Goal: Task Accomplishment & Management: Use online tool/utility

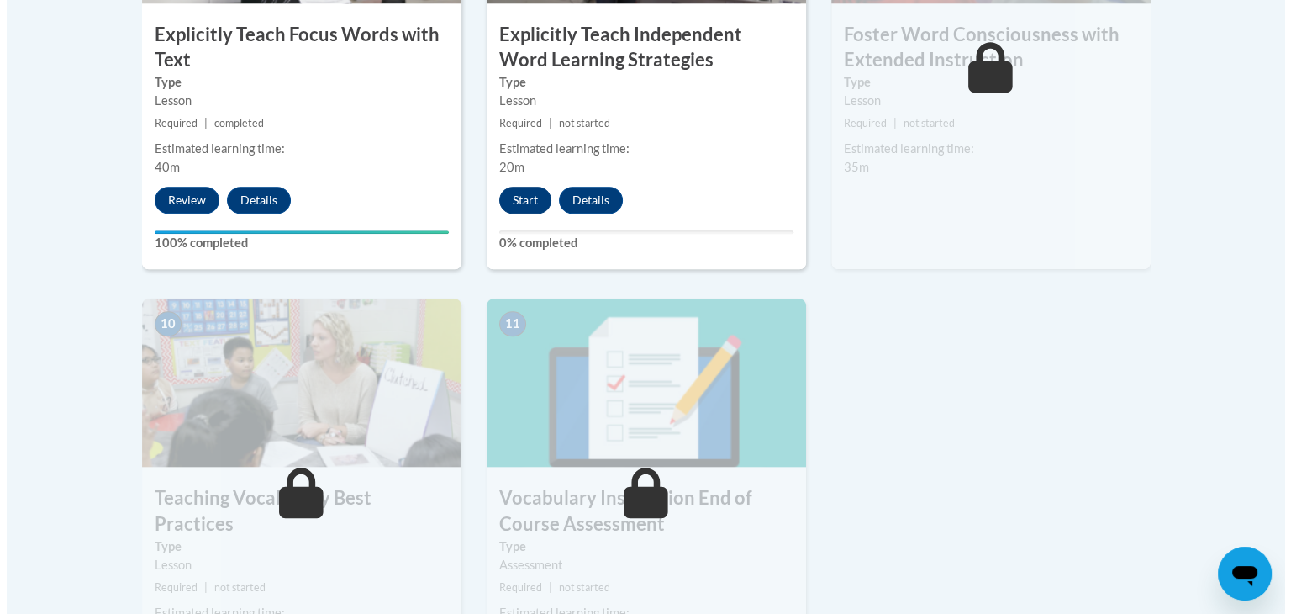
scroll to position [1658, 0]
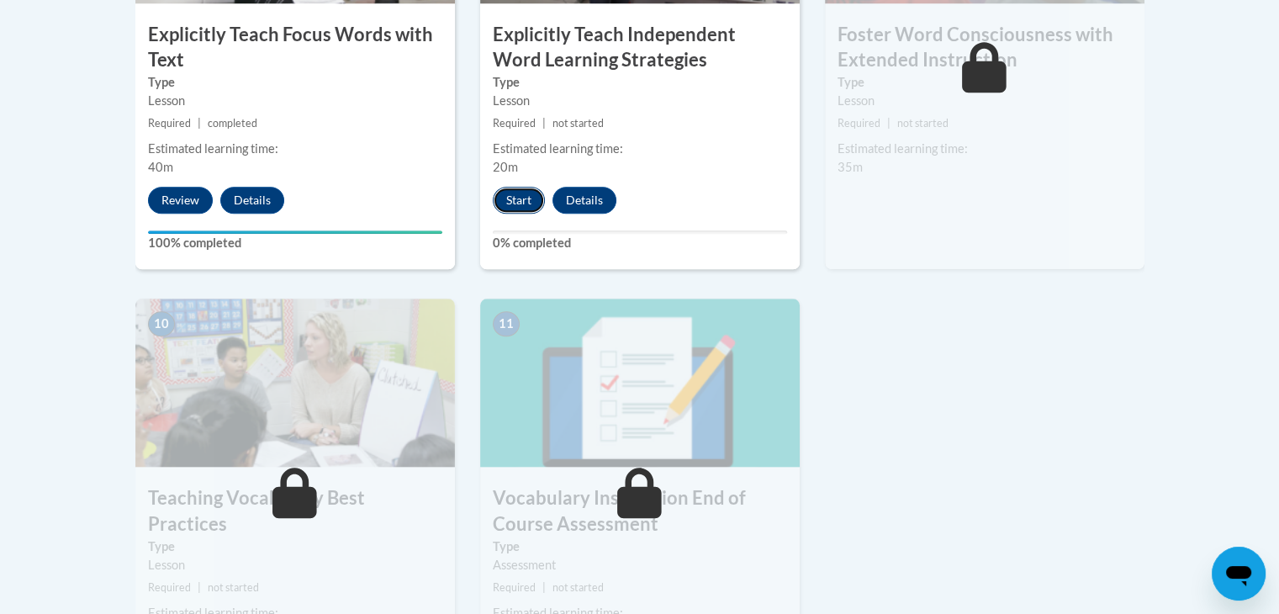
click at [515, 196] on button "Start" at bounding box center [519, 200] width 52 height 27
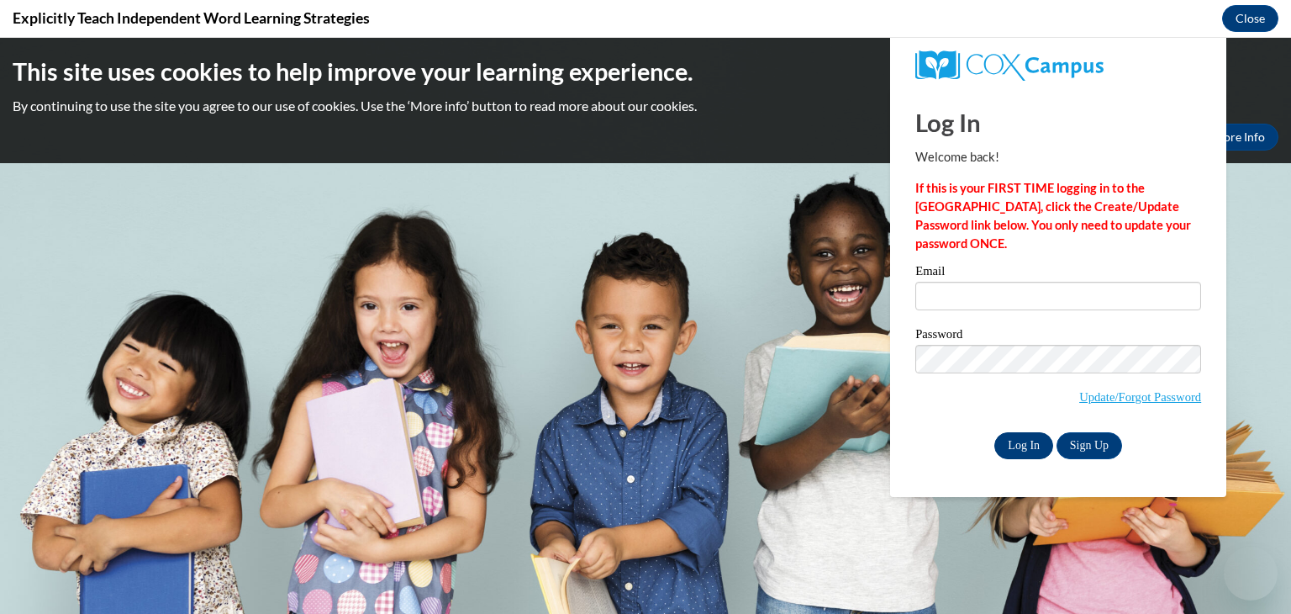
scroll to position [0, 0]
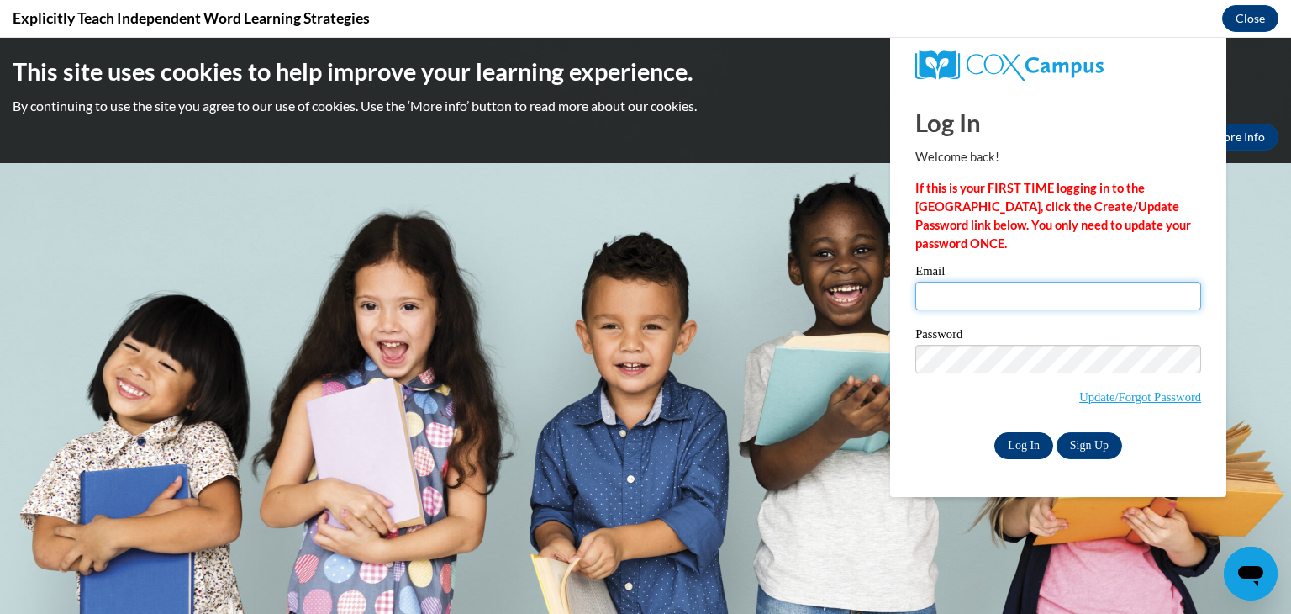
type input "vnhom1s@gsed.semo.edu"
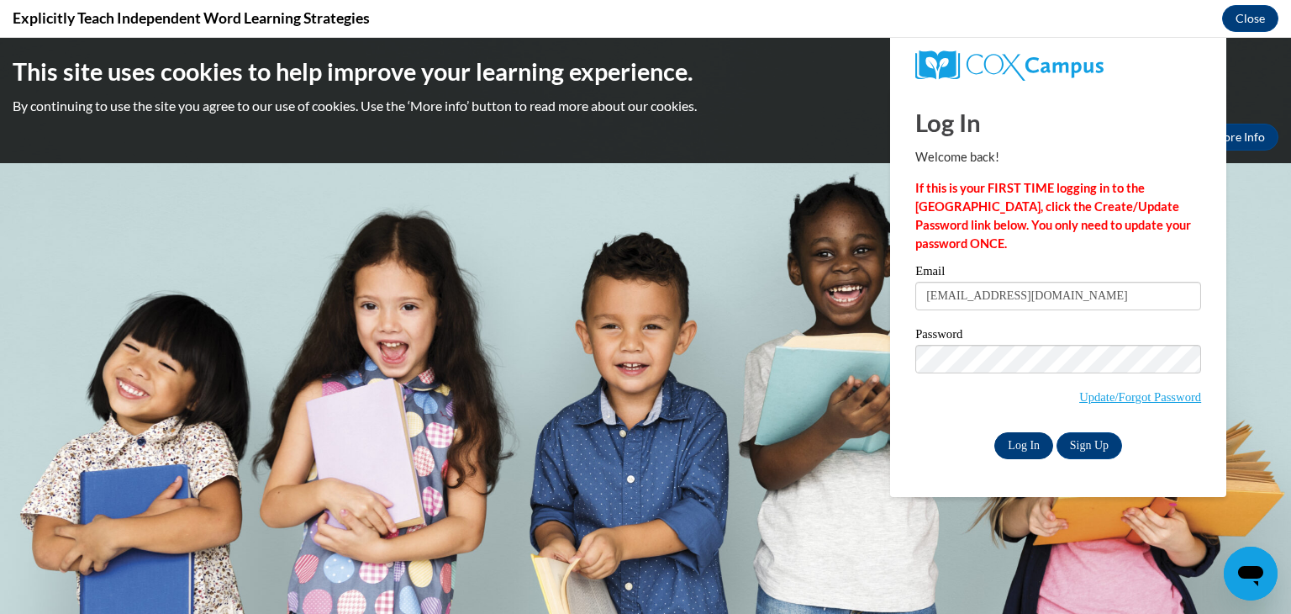
click at [1035, 441] on input "Log In" at bounding box center [1023, 445] width 59 height 27
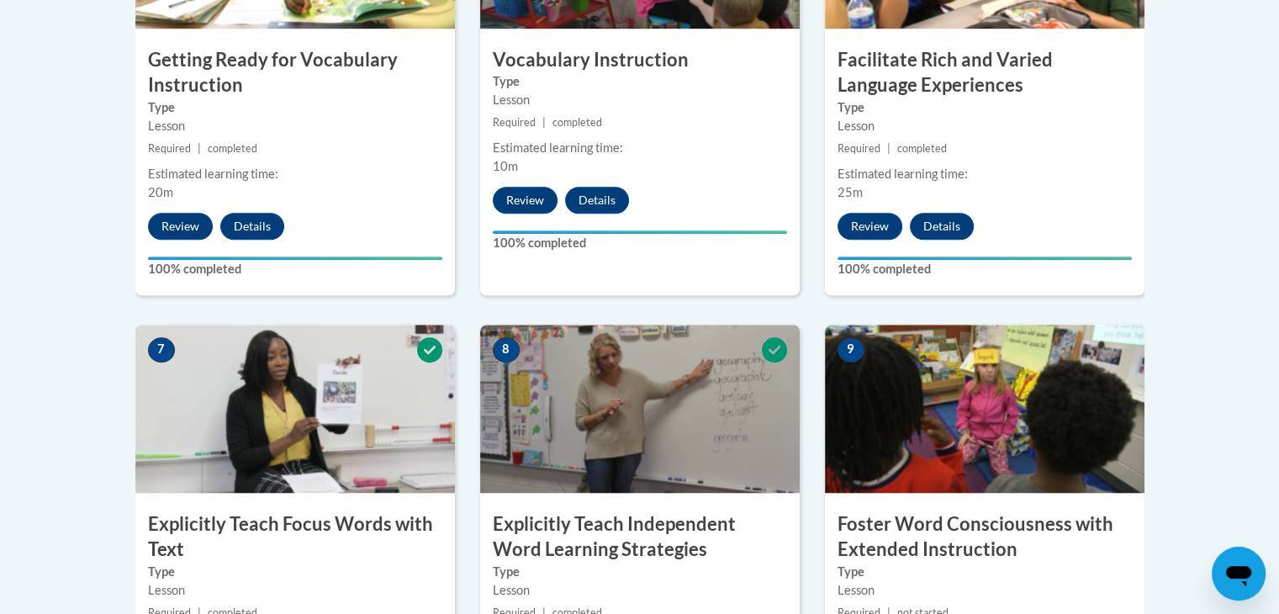
scroll to position [1166, 0]
